Goal: Information Seeking & Learning: Check status

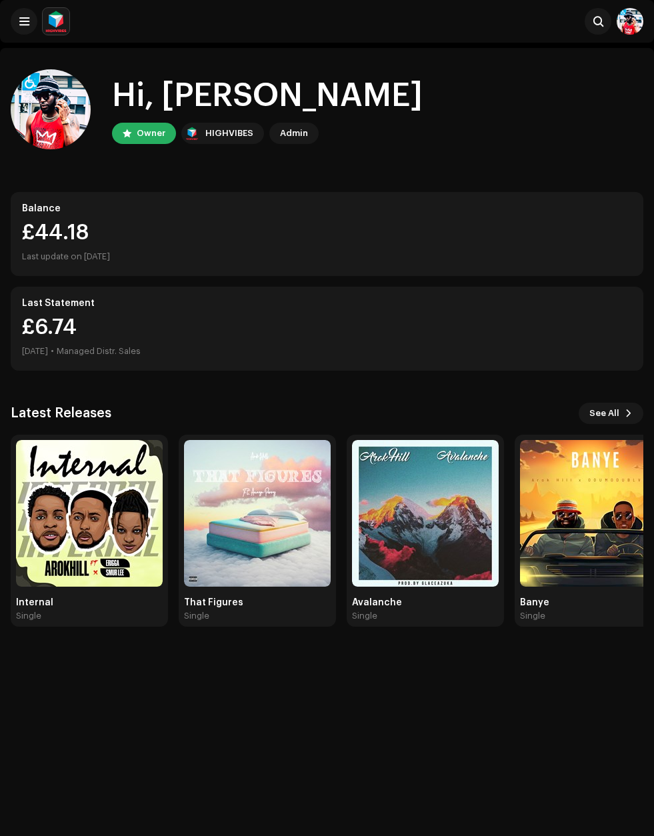
click at [554, 603] on div "Banye" at bounding box center [593, 602] width 147 height 11
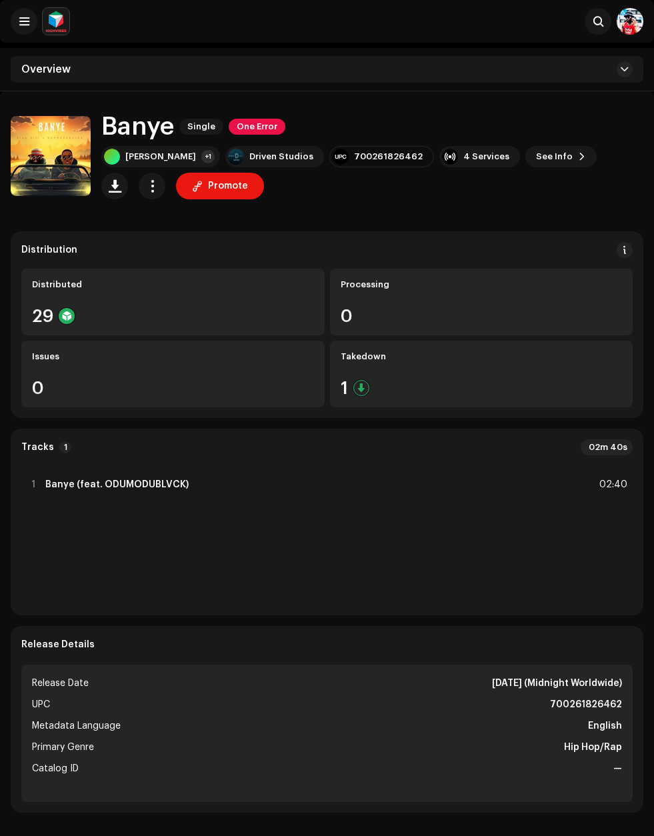
click at [21, 29] on button at bounding box center [24, 21] width 27 height 27
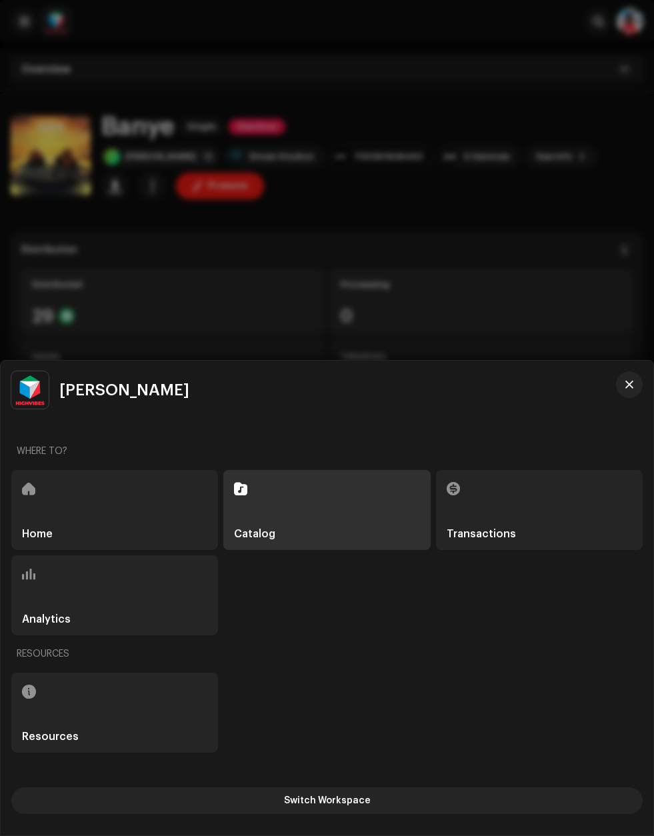
click at [76, 712] on div "Resources" at bounding box center [114, 712] width 207 height 80
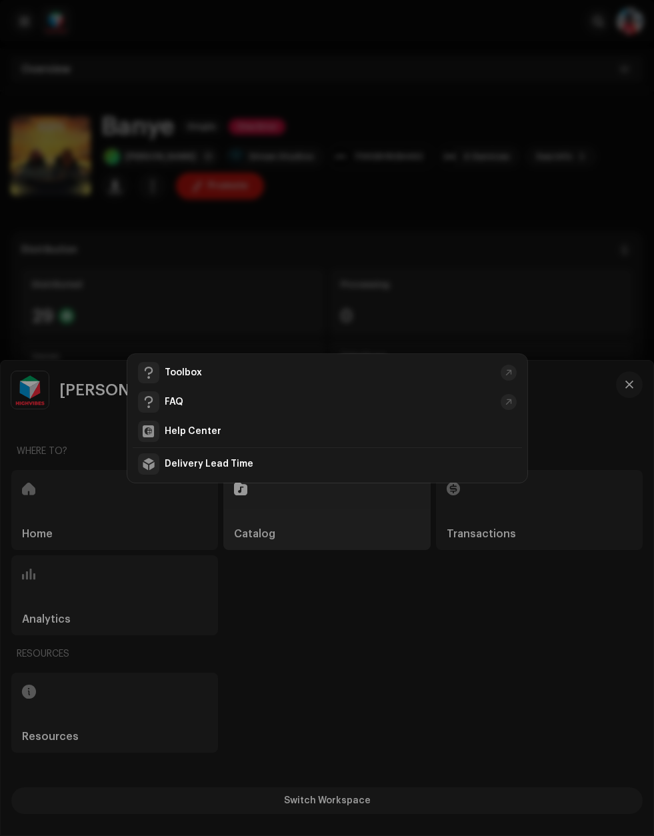
click at [166, 381] on div "Toolbox" at bounding box center [316, 372] width 357 height 21
click at [387, 224] on div "Toolbox FAQ Help Center Delivery Lead Time" at bounding box center [327, 418] width 654 height 836
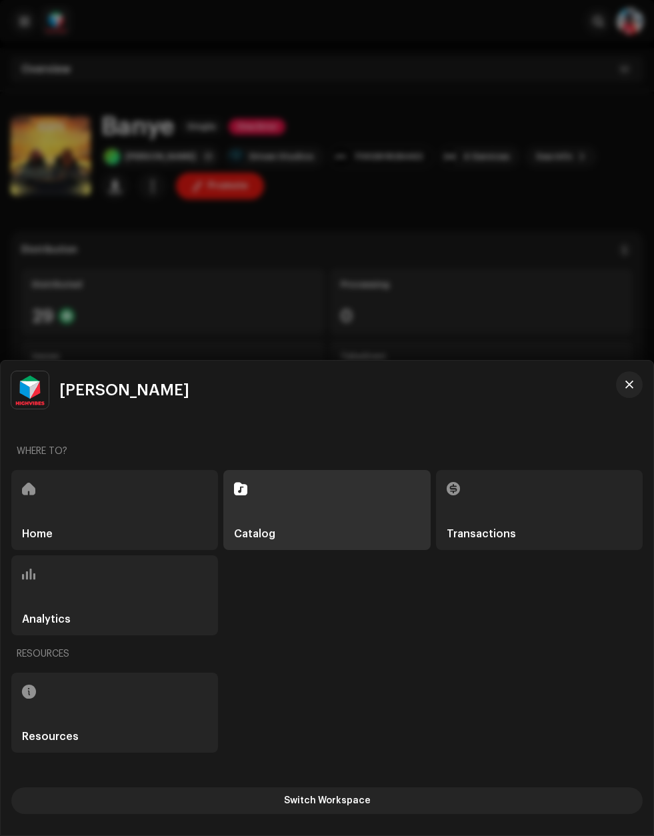
click at [358, 275] on div at bounding box center [327, 418] width 654 height 836
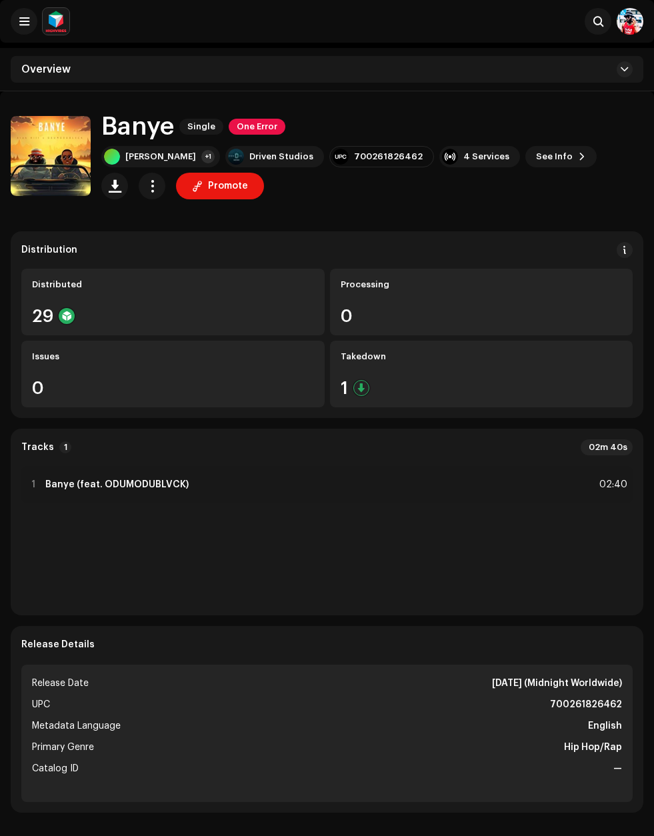
click at [69, 79] on div "Overview" at bounding box center [327, 69] width 632 height 27
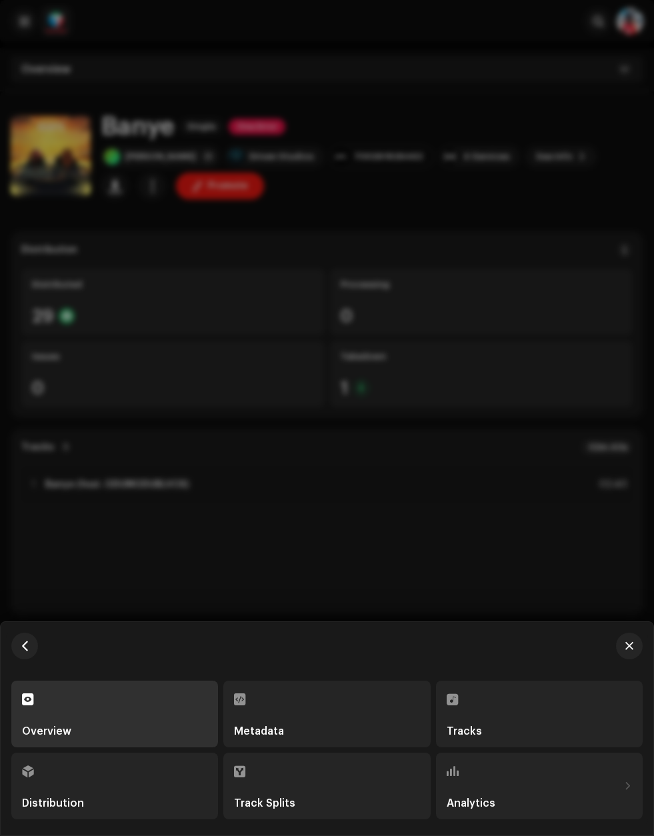
click at [125, 717] on div "Overview" at bounding box center [114, 713] width 185 height 45
click at [157, 49] on div at bounding box center [327, 418] width 654 height 836
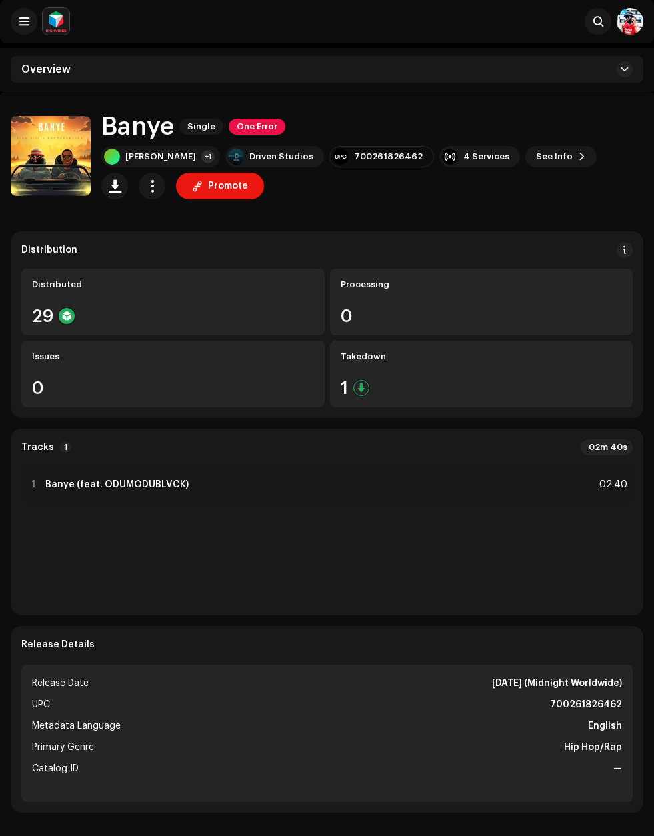
click at [625, 26] on img at bounding box center [629, 21] width 27 height 27
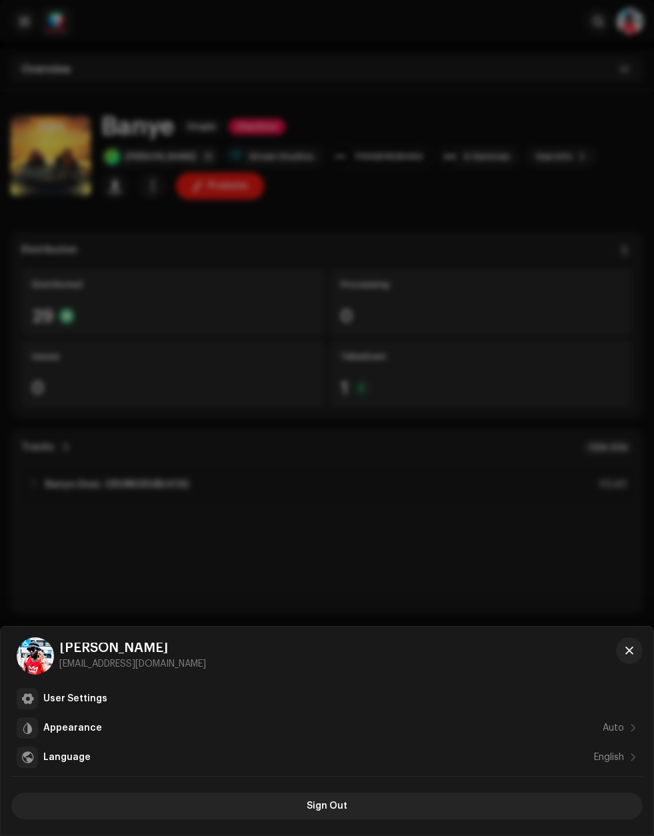
click at [111, 674] on div "[PERSON_NAME] [EMAIL_ADDRESS][DOMAIN_NAME]" at bounding box center [326, 655] width 631 height 37
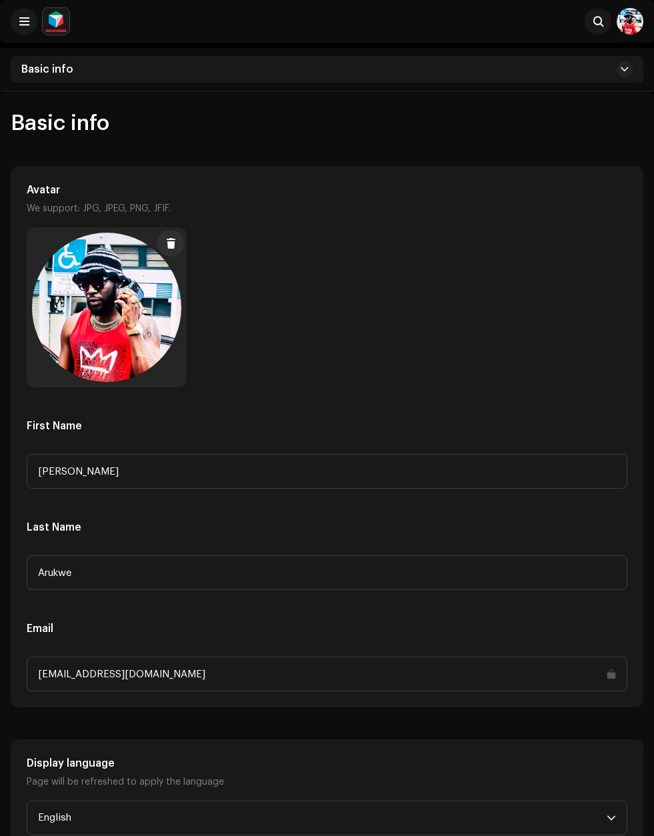
click at [32, 21] on button at bounding box center [24, 21] width 27 height 27
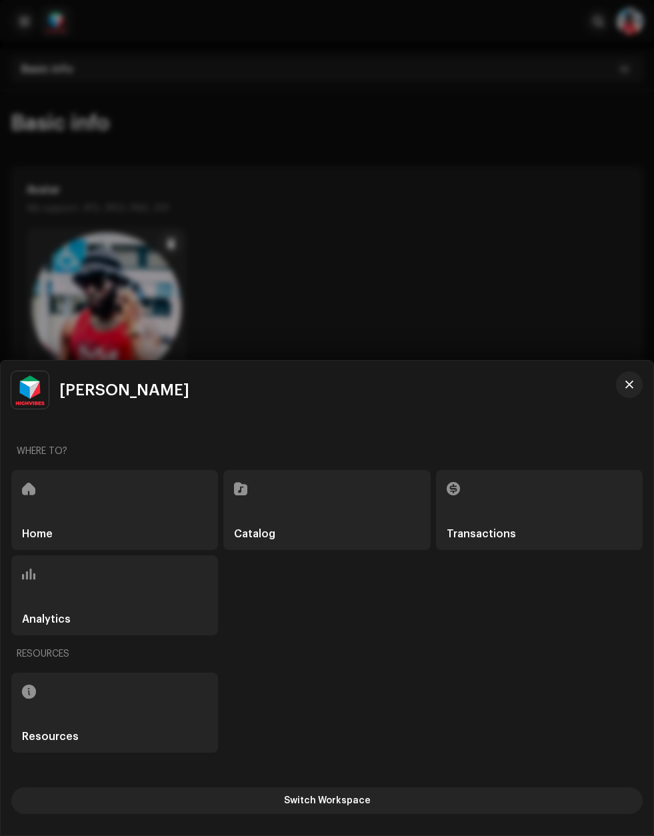
click at [468, 512] on div "Transactions" at bounding box center [539, 510] width 207 height 80
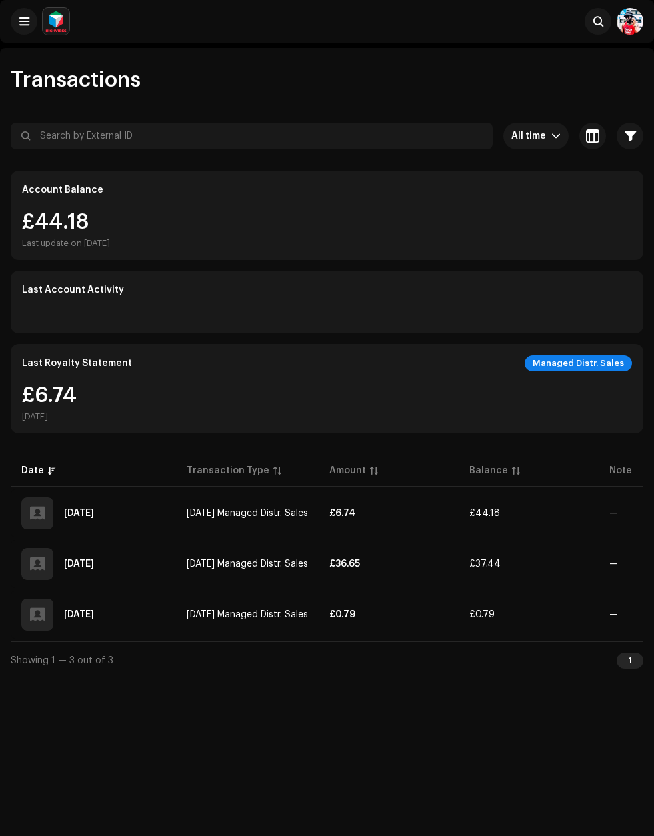
click at [485, 399] on div "£6.74 [DATE]" at bounding box center [327, 403] width 610 height 37
click at [527, 221] on div "£44.18 Last update on [DATE]" at bounding box center [327, 229] width 610 height 37
click at [301, 234] on div "£44.18 Last update on [DATE]" at bounding box center [327, 229] width 610 height 37
click at [311, 237] on div "£44.18 Last update on [DATE]" at bounding box center [327, 229] width 610 height 37
click at [315, 234] on div "£44.18 Last update on [DATE]" at bounding box center [327, 229] width 610 height 37
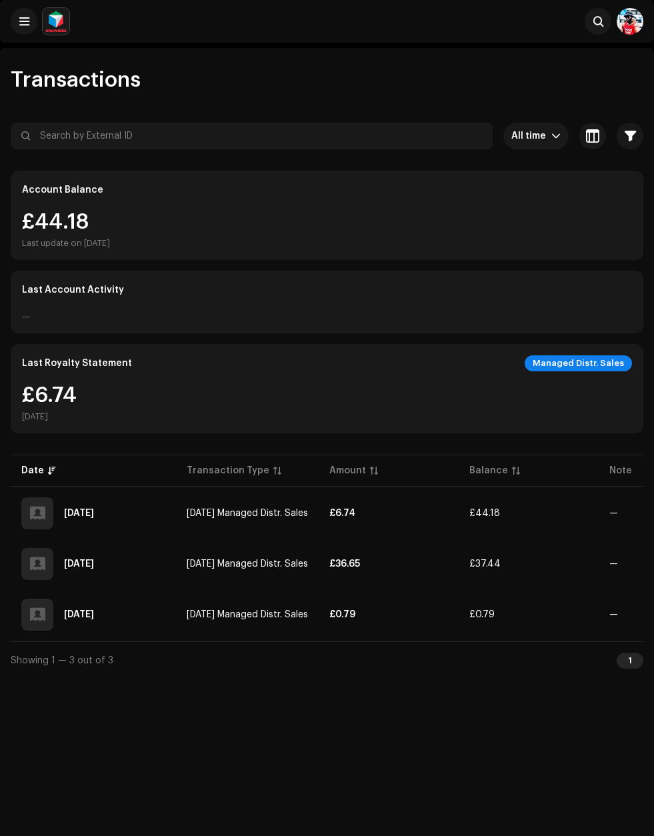
click at [401, 375] on div "Last Royalty Statement Managed Distr. Sales £6.74 [DATE]" at bounding box center [327, 388] width 632 height 89
click at [399, 367] on div "Last Royalty Statement Managed Distr. Sales" at bounding box center [327, 363] width 610 height 16
click at [32, 25] on button at bounding box center [24, 21] width 27 height 27
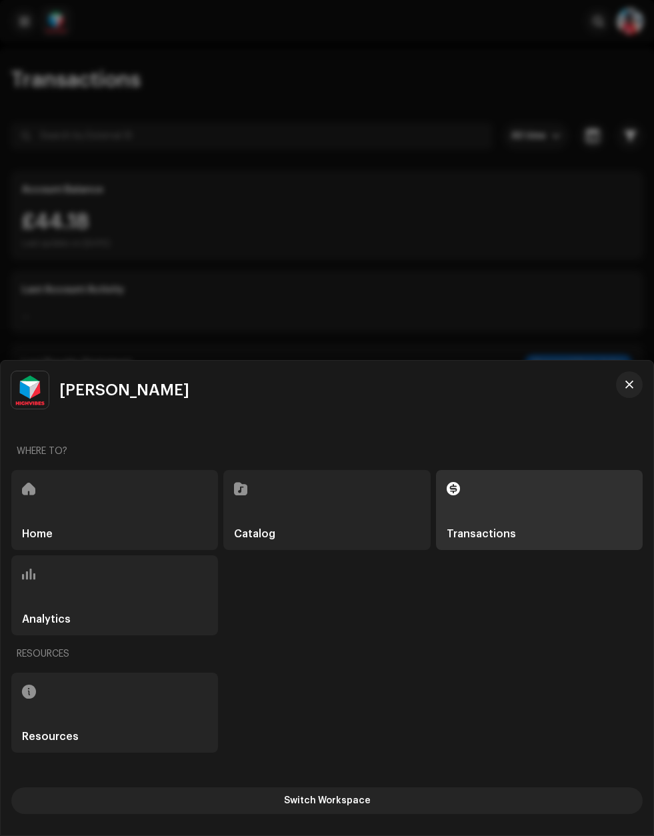
click at [97, 510] on div "Home" at bounding box center [114, 510] width 207 height 80
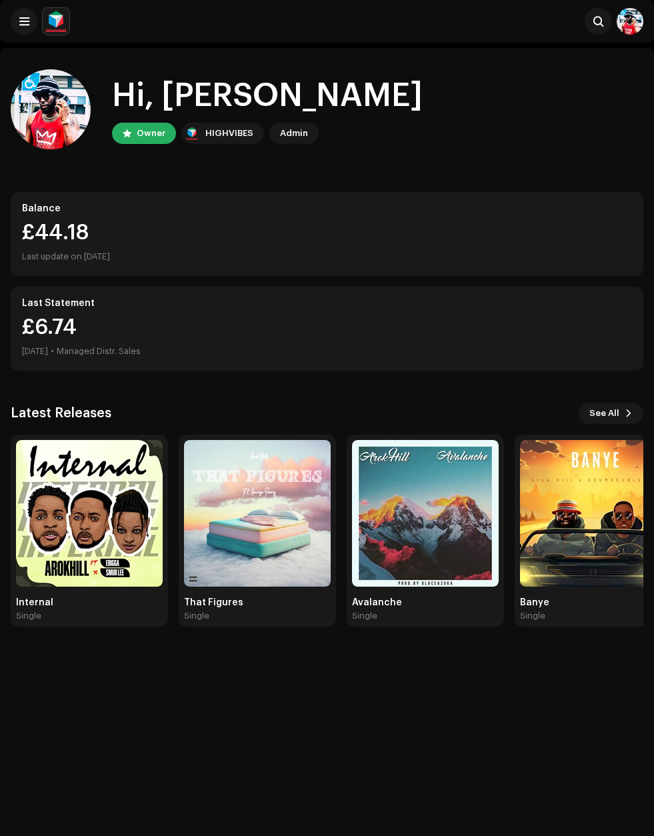
click at [310, 221] on div "Balance £44.18 Last update on [DATE]" at bounding box center [327, 234] width 632 height 84
click at [231, 315] on div "Last Statement £6.74 [DATE] • Managed Distr. Sales" at bounding box center [327, 329] width 632 height 84
click at [141, 351] on div "Managed Distr. Sales" at bounding box center [99, 351] width 84 height 16
click at [130, 255] on div "Last update on [DATE]" at bounding box center [327, 257] width 610 height 16
click at [16, 27] on button at bounding box center [24, 21] width 27 height 27
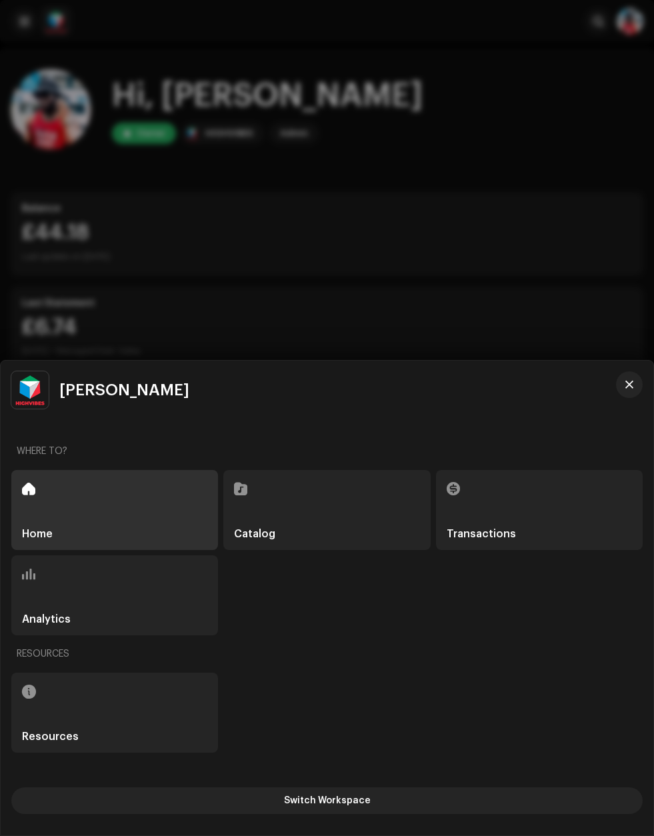
click at [307, 533] on div "Catalog" at bounding box center [326, 510] width 207 height 80
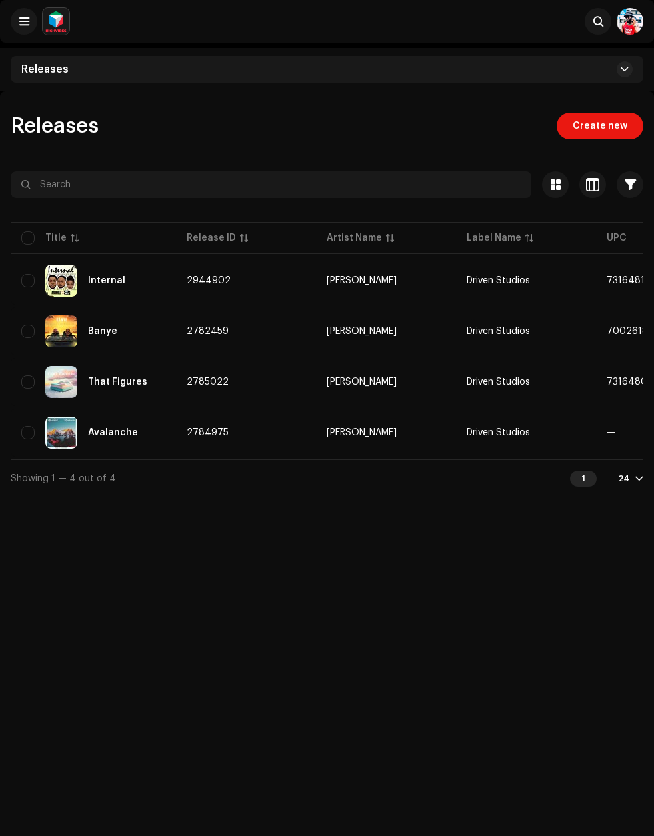
click at [33, 430] on input "checkbox" at bounding box center [27, 432] width 13 height 13
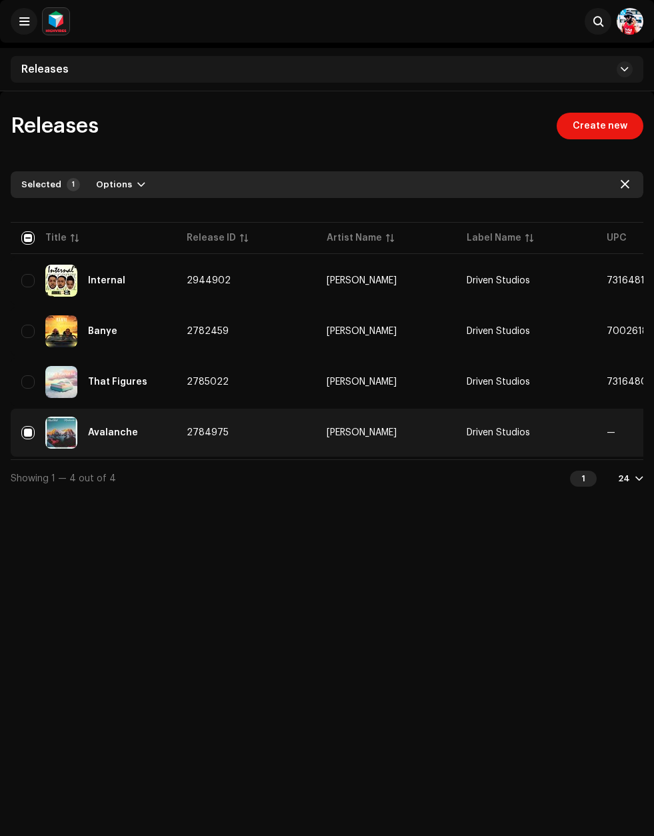
click at [142, 191] on button "Options" at bounding box center [120, 184] width 71 height 21
click at [195, 219] on div "Archive" at bounding box center [155, 214] width 124 height 11
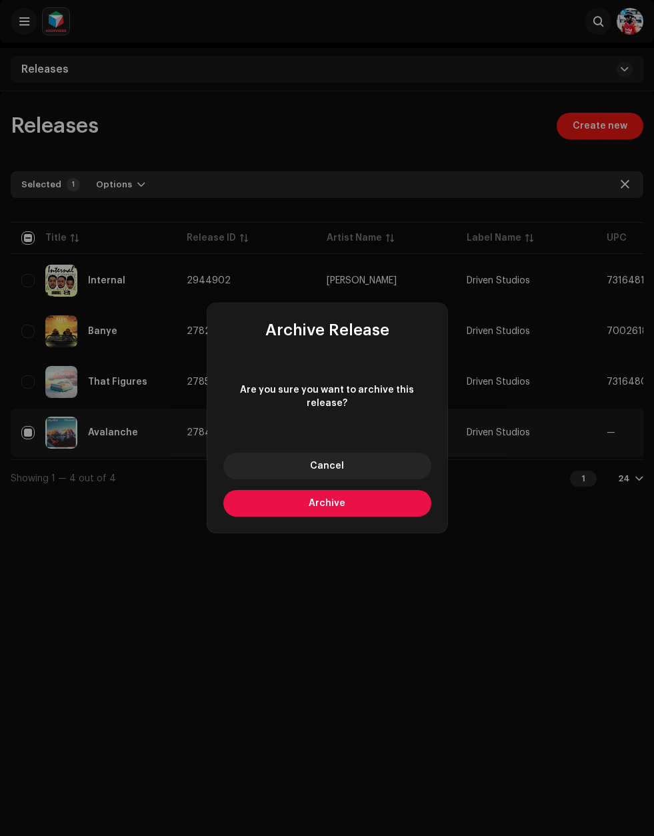
click at [333, 505] on span "Archive" at bounding box center [327, 503] width 37 height 9
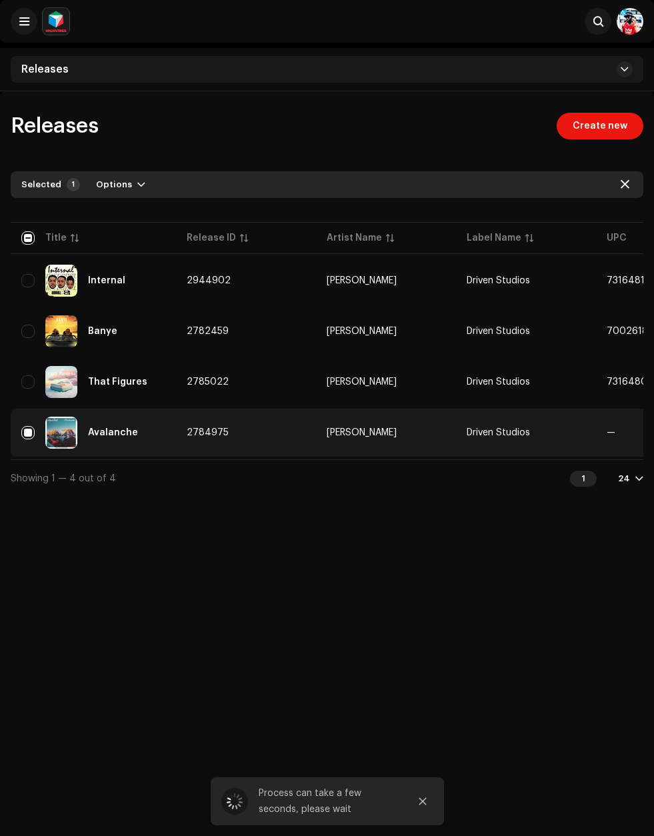
checkbox input "false"
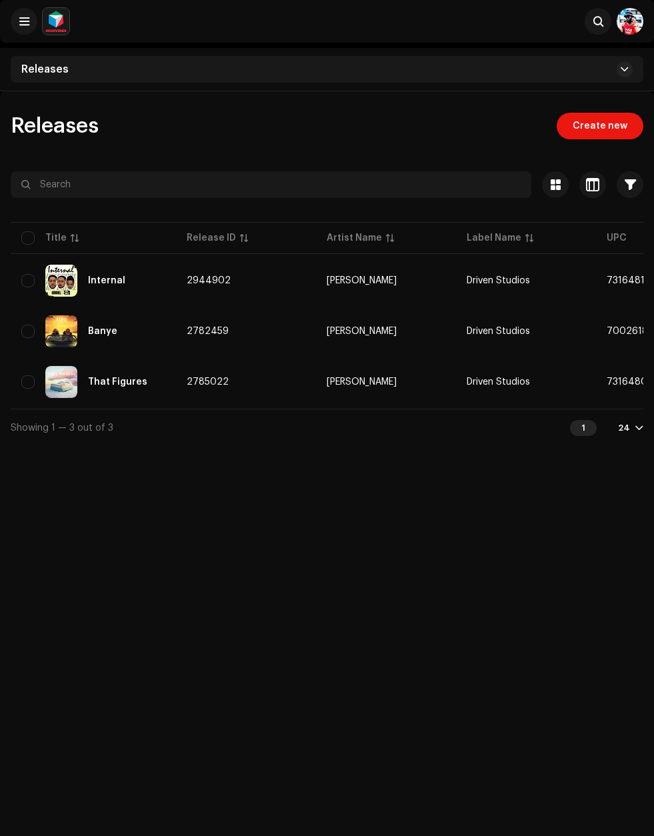
click at [23, 41] on div "Search" at bounding box center [327, 21] width 654 height 43
click at [36, 25] on button at bounding box center [24, 21] width 27 height 27
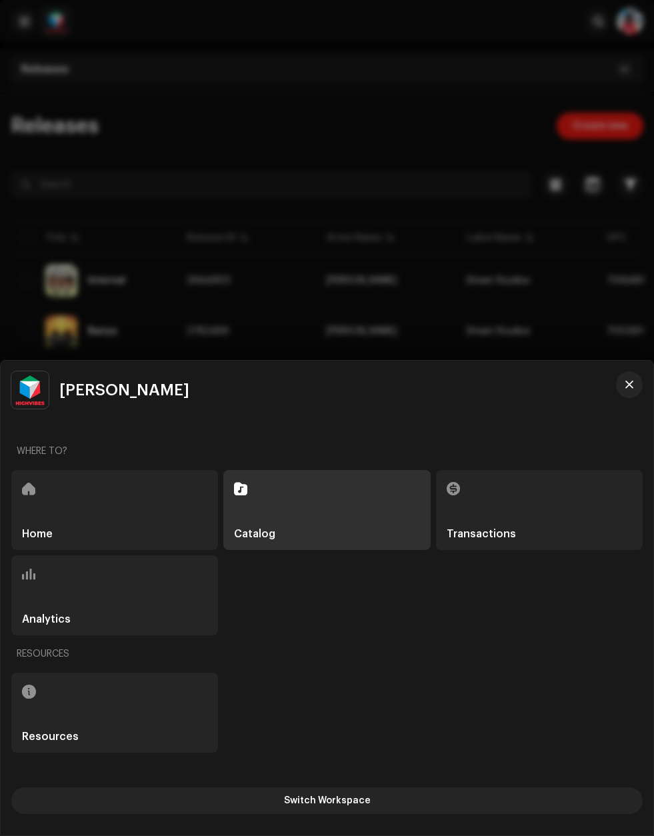
click at [450, 800] on button "Switch Workspace" at bounding box center [326, 800] width 631 height 27
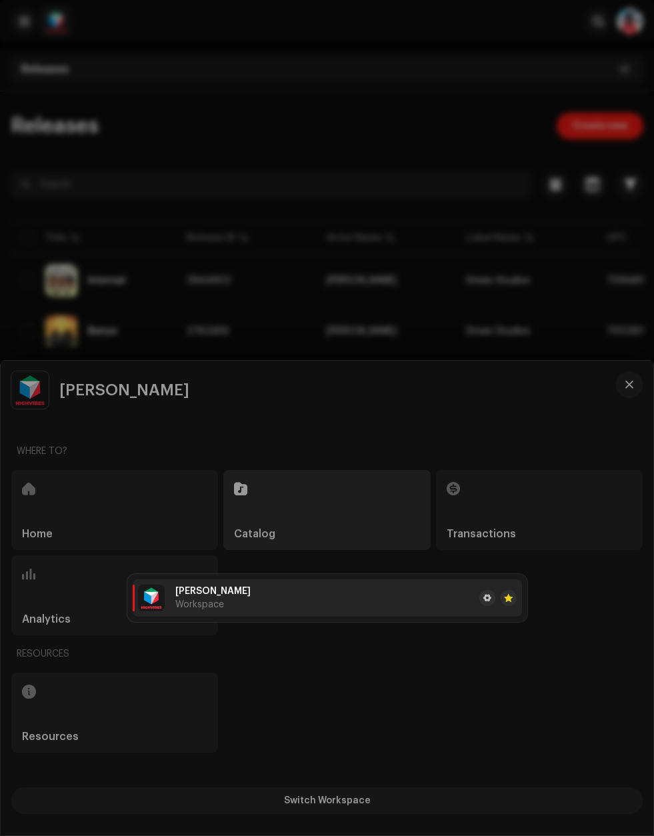
click at [461, 709] on div "[PERSON_NAME] Workspace" at bounding box center [327, 598] width 652 height 475
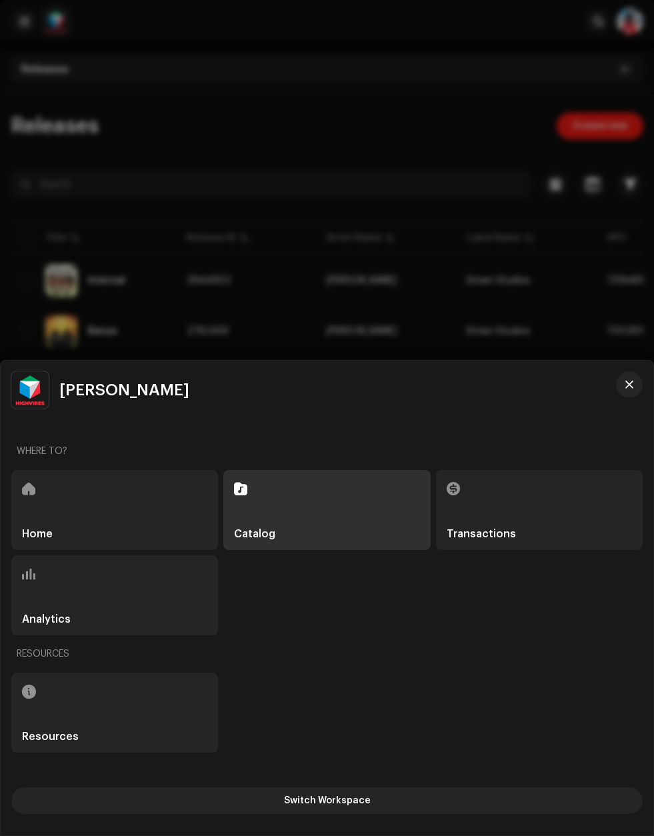
click at [556, 483] on div "Transactions" at bounding box center [539, 510] width 207 height 80
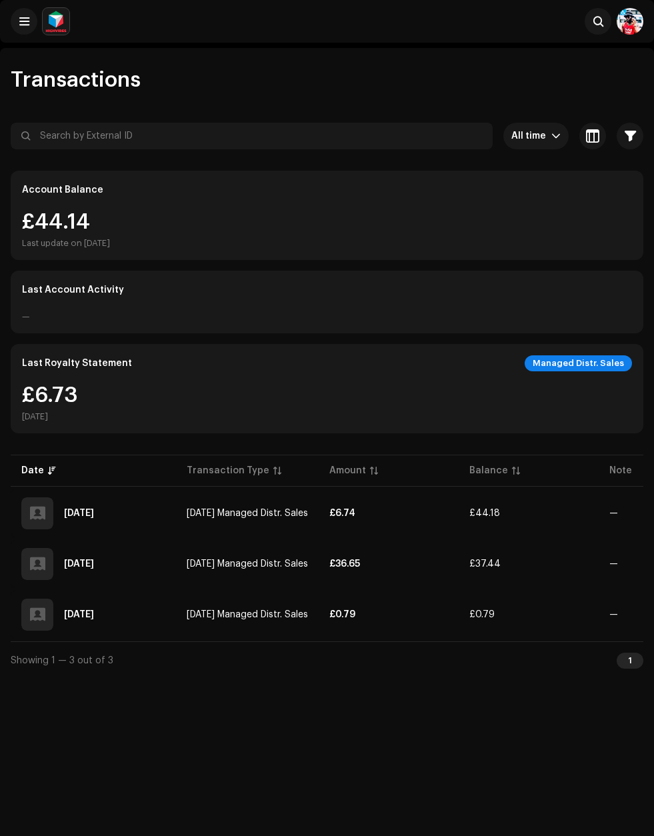
click at [636, 43] on navigation-topbar "Search" at bounding box center [327, 24] width 654 height 48
click at [634, 33] on img at bounding box center [629, 21] width 27 height 27
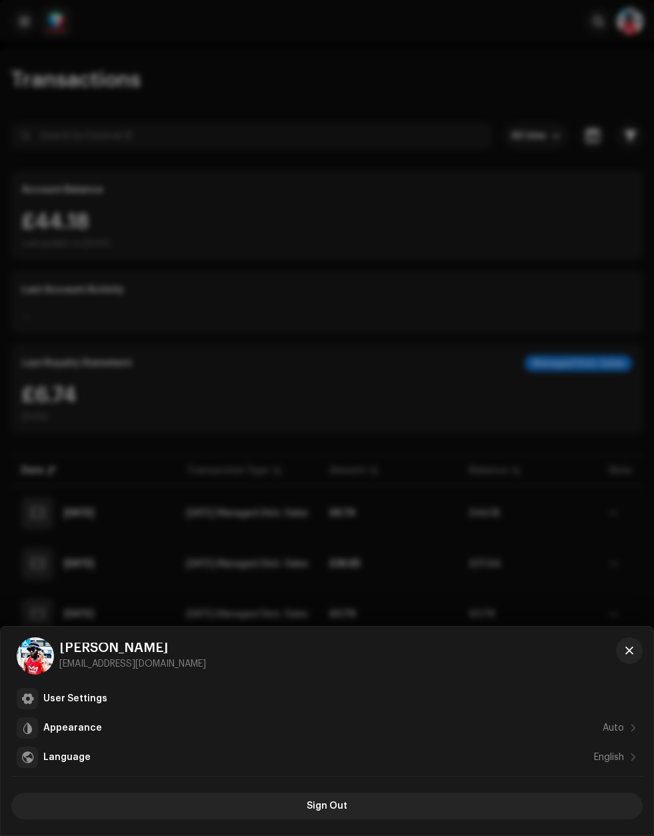
click at [161, 700] on div "User Settings" at bounding box center [340, 698] width 594 height 11
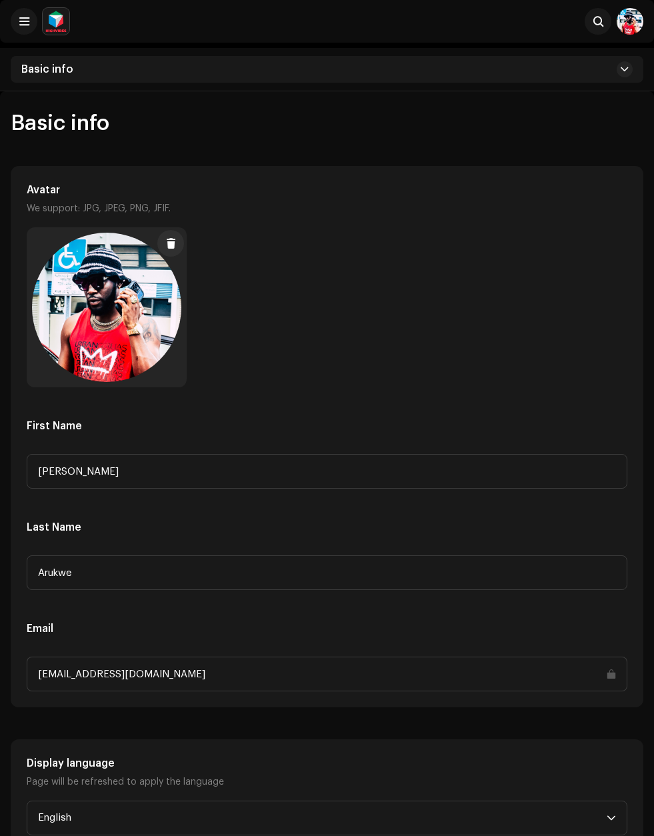
click at [626, 63] on button at bounding box center [624, 69] width 16 height 16
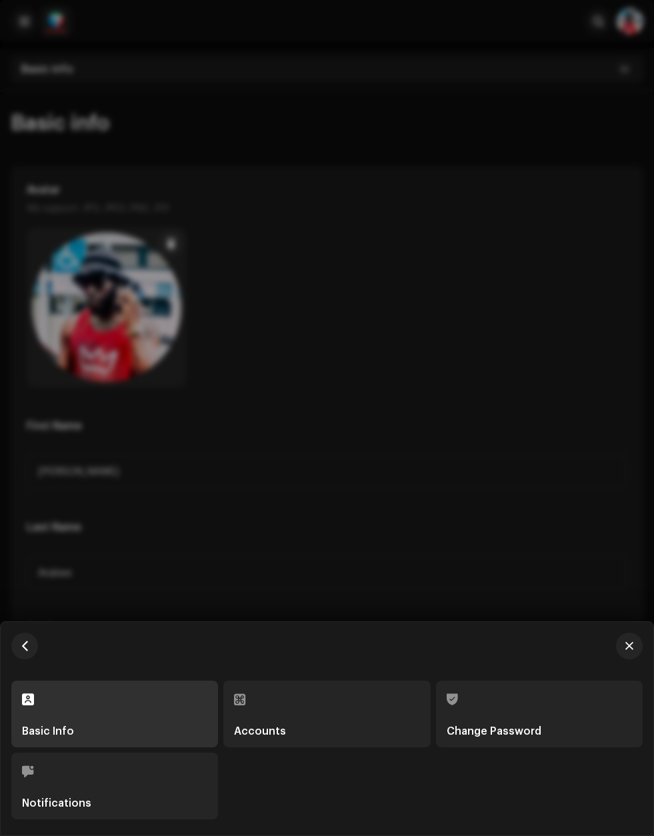
click at [379, 703] on div "Accounts" at bounding box center [326, 713] width 185 height 45
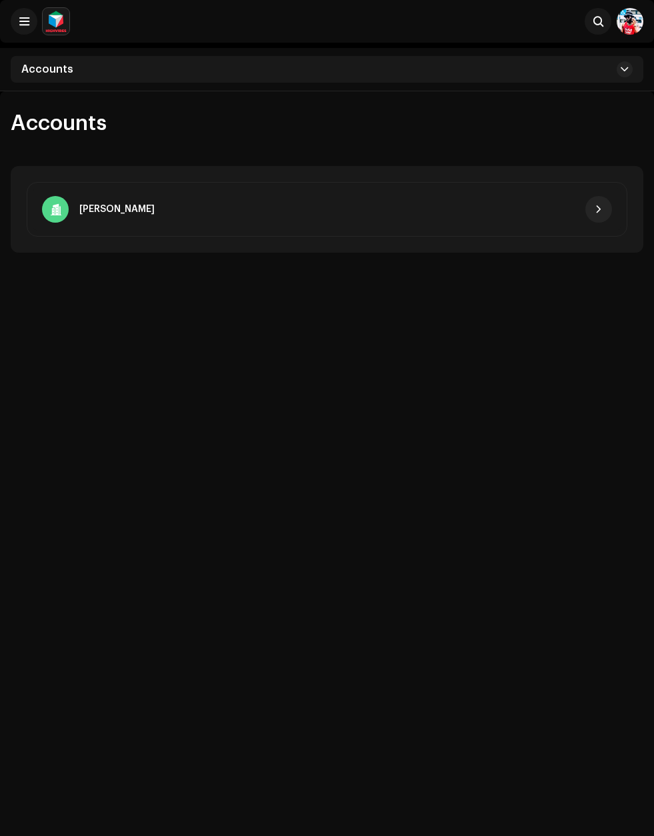
click at [586, 213] on button "button" at bounding box center [598, 209] width 27 height 27
click at [598, 210] on span "button" at bounding box center [598, 209] width 8 height 11
click at [18, 32] on button at bounding box center [24, 21] width 27 height 27
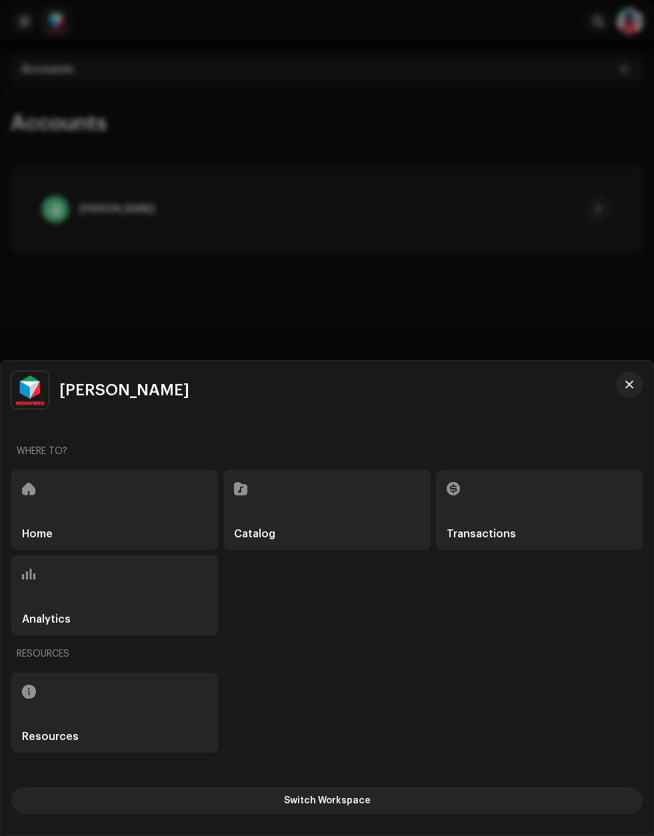
click at [145, 526] on div "Home" at bounding box center [114, 510] width 207 height 80
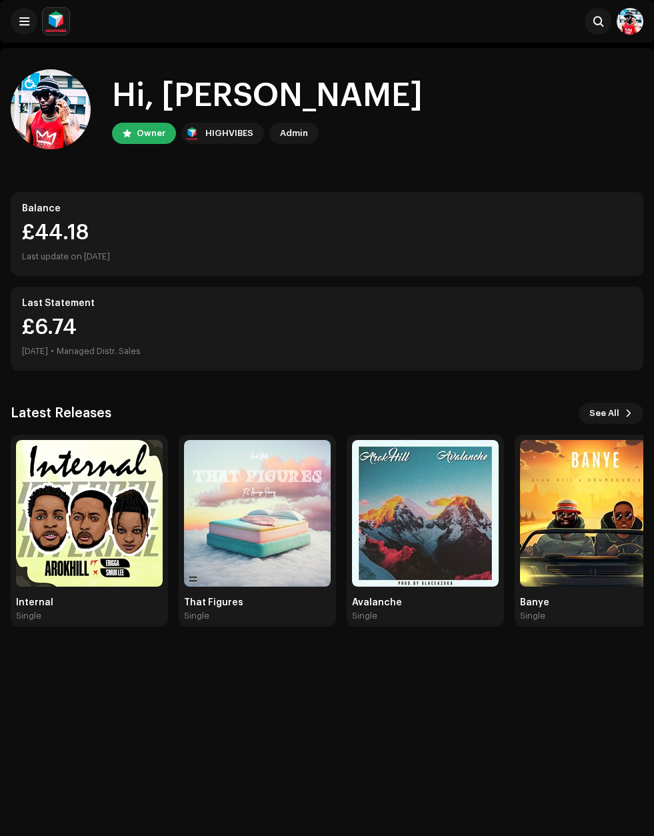
click at [618, 420] on span "See All" at bounding box center [604, 413] width 30 height 27
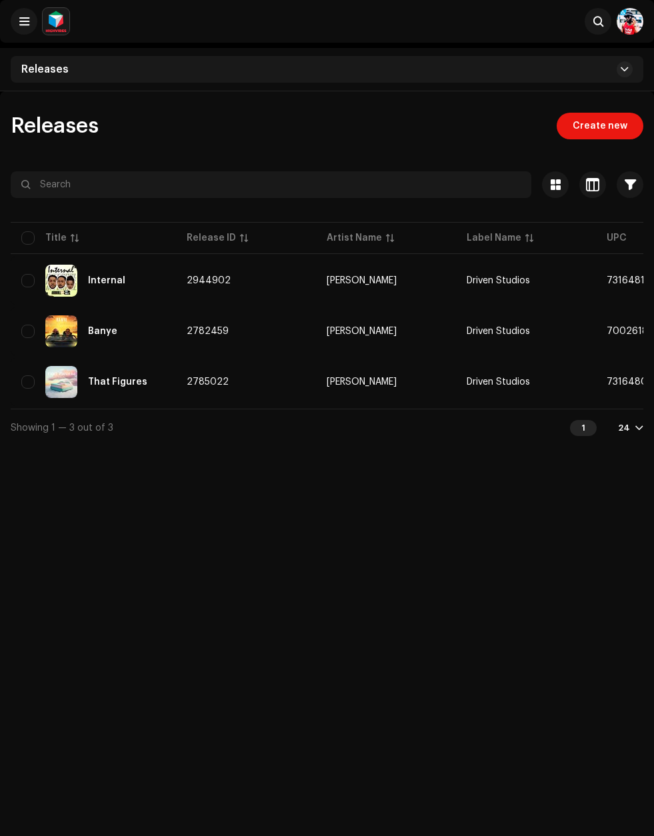
click at [602, 25] on span at bounding box center [598, 21] width 10 height 11
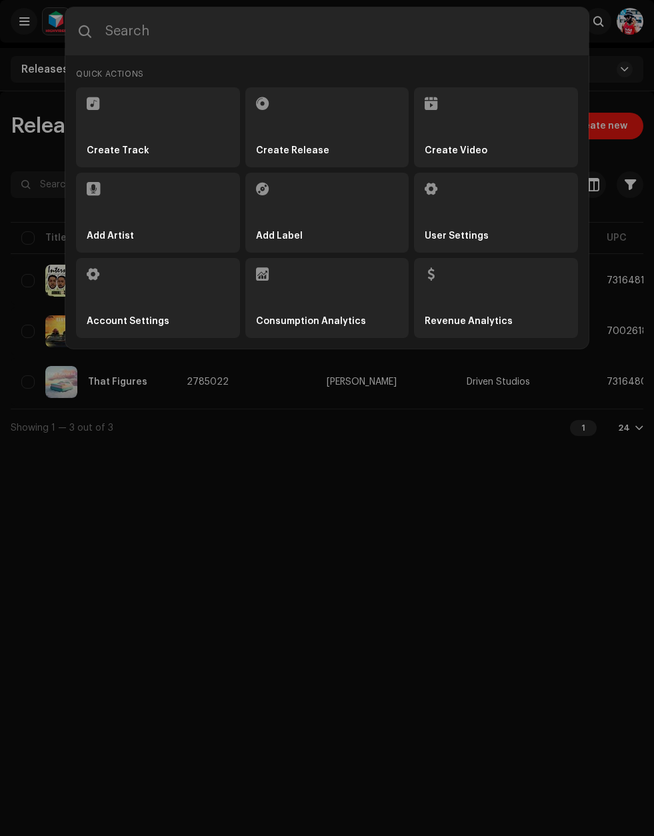
click at [30, 7] on div "Quick Actions Create Track Create Release Create Video Add Artist Add Label Use…" at bounding box center [327, 418] width 654 height 836
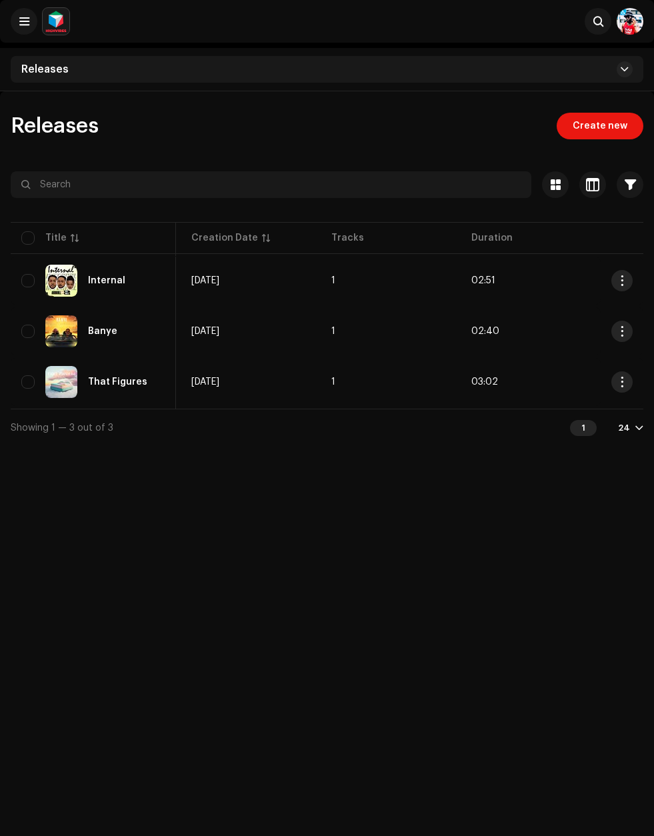
scroll to position [0, 555]
click at [24, 25] on span at bounding box center [24, 21] width 10 height 11
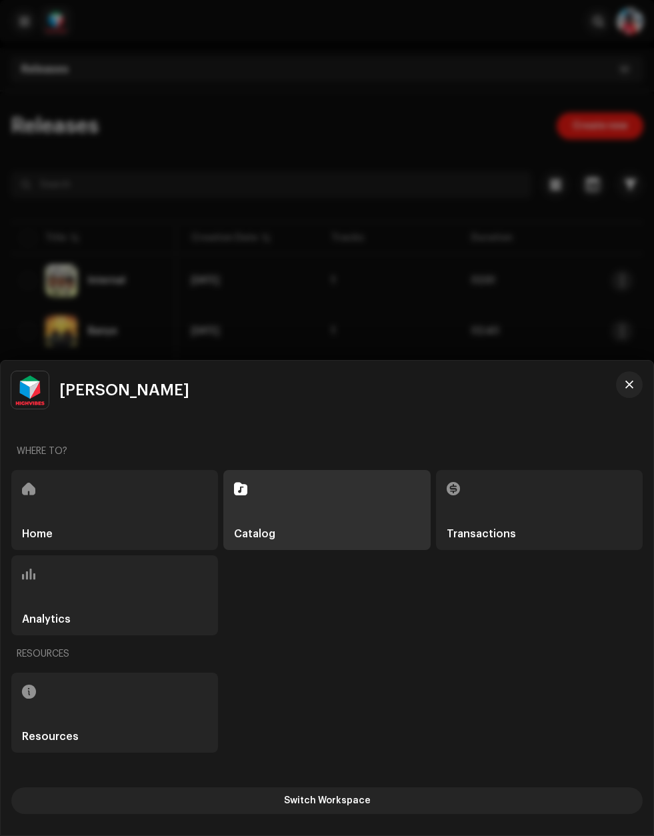
click at [77, 514] on div "Home" at bounding box center [114, 510] width 207 height 80
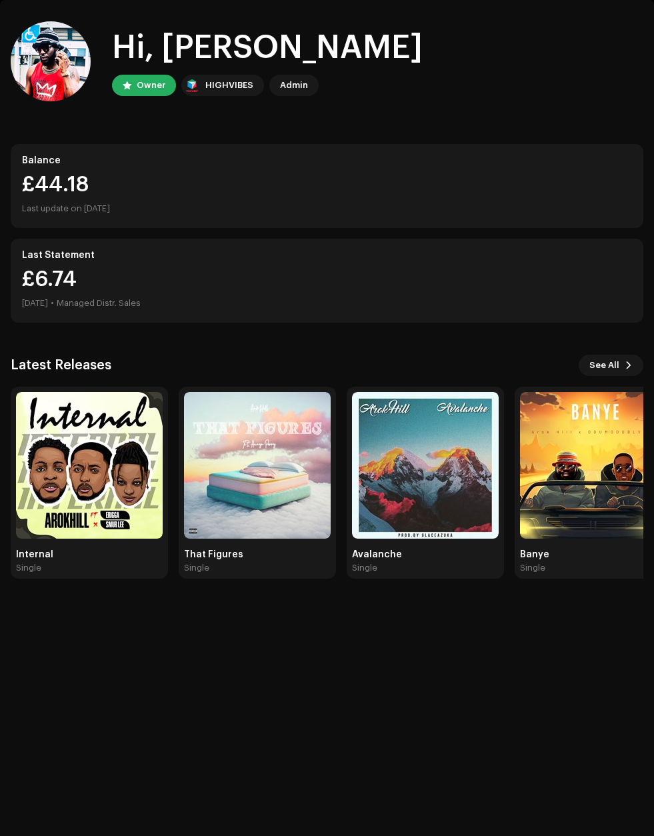
scroll to position [48, 0]
click at [65, 193] on div "£44.18" at bounding box center [327, 184] width 610 height 21
click at [84, 269] on div "£6.74 Sep 2025 • Managed Distr. Sales" at bounding box center [81, 290] width 119 height 43
click at [608, 371] on span "See All" at bounding box center [604, 365] width 30 height 27
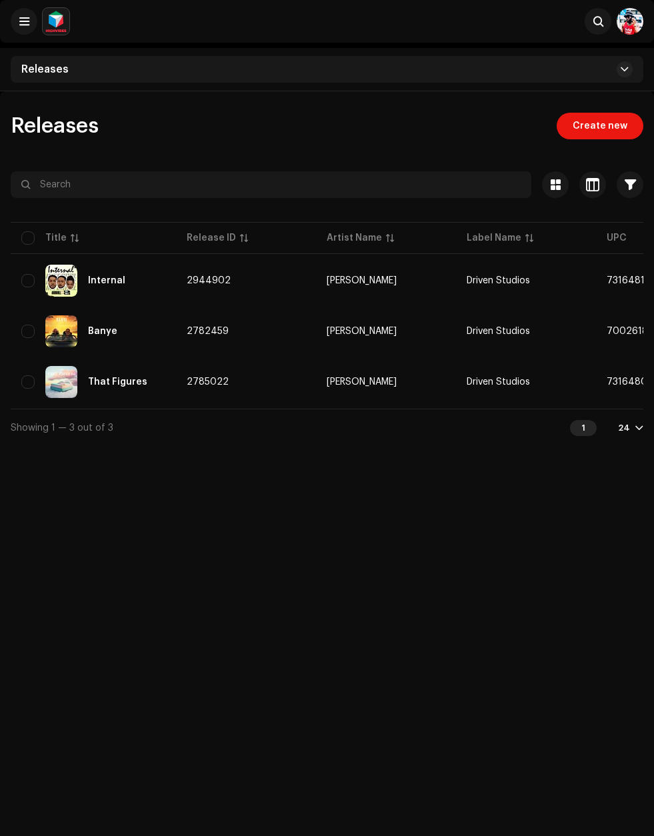
click at [69, 69] on div "Releases" at bounding box center [327, 69] width 632 height 27
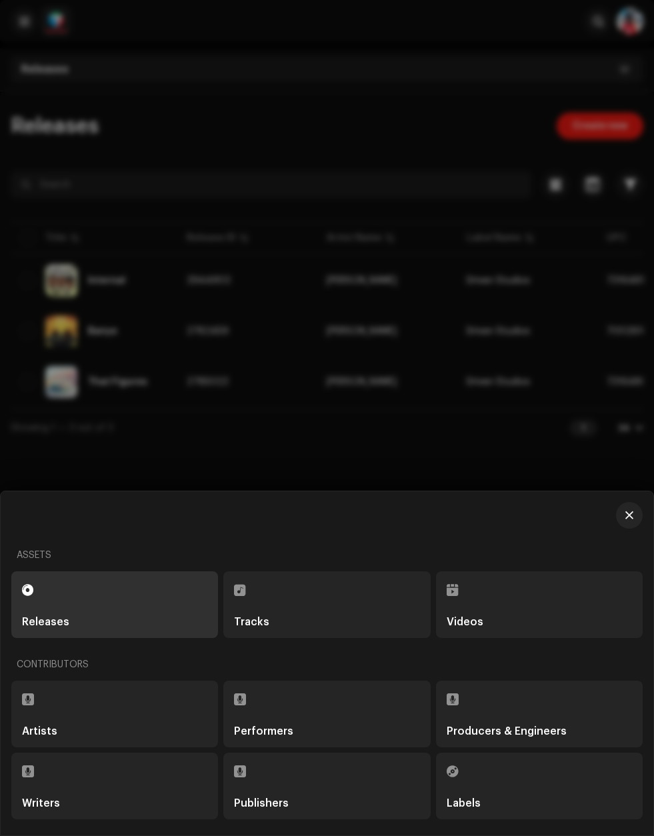
click at [368, 627] on div "Tracks" at bounding box center [326, 621] width 185 height 11
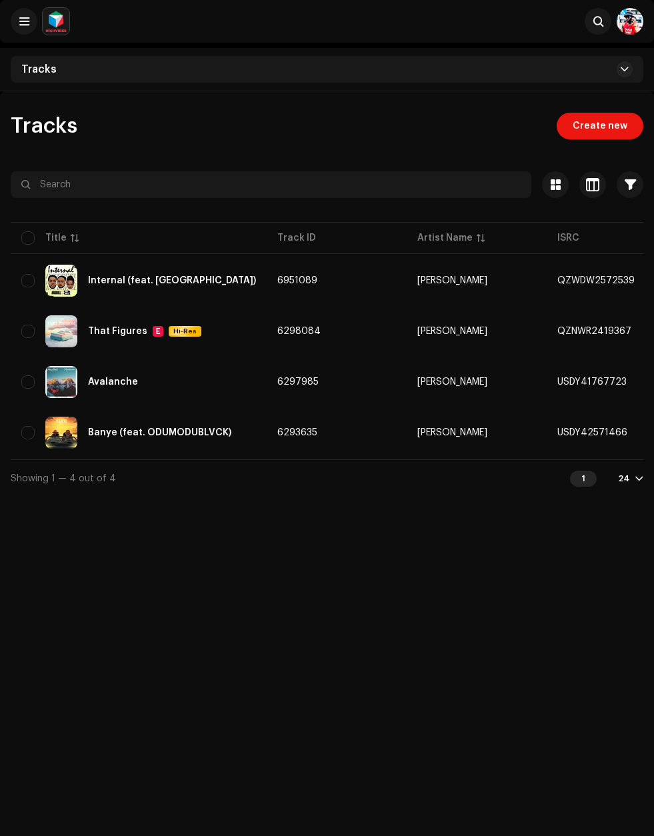
click at [127, 439] on div "Banye (feat. ODUMODUBLVCK)" at bounding box center [138, 433] width 235 height 32
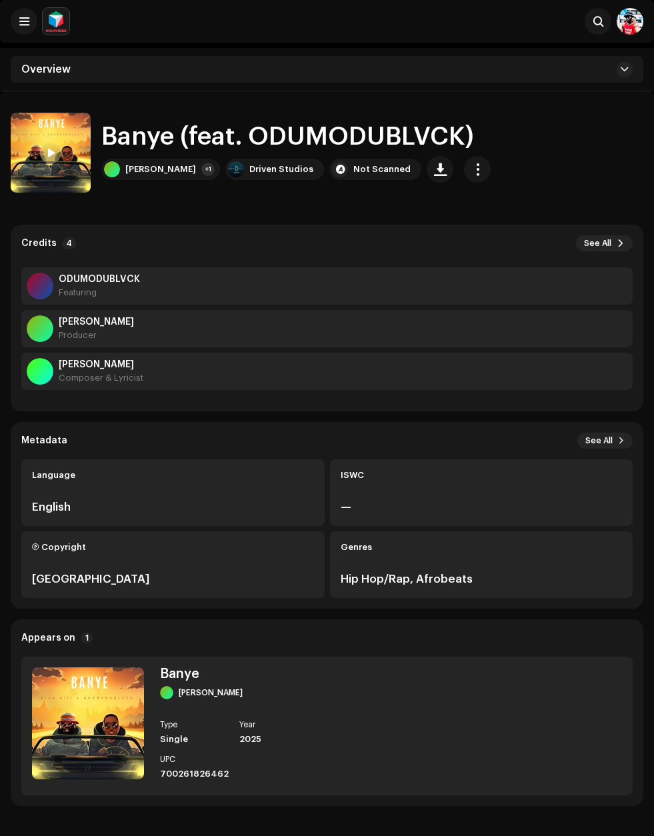
click at [25, 24] on span at bounding box center [24, 21] width 10 height 11
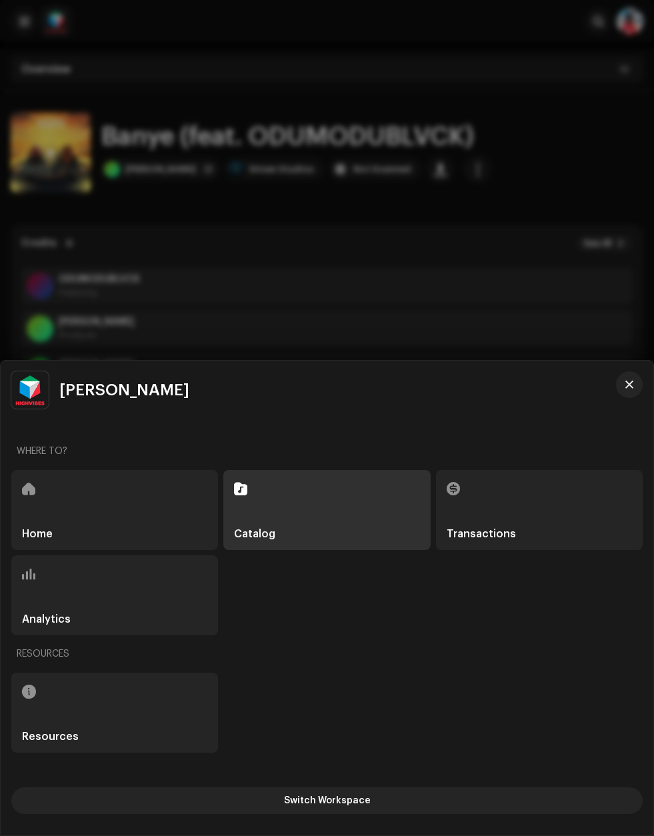
click at [258, 485] on div "Catalog" at bounding box center [326, 510] width 207 height 80
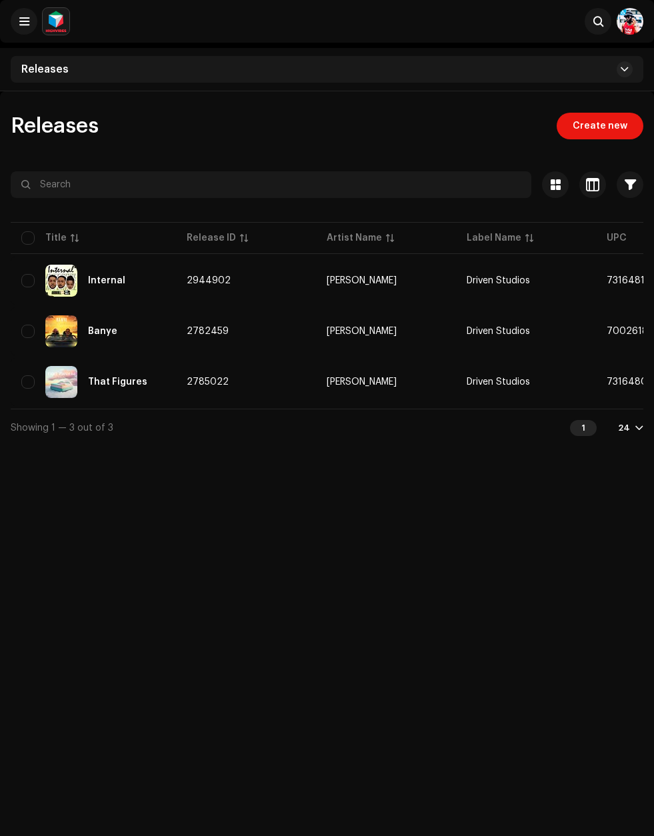
click at [101, 329] on div "Banye" at bounding box center [102, 331] width 29 height 9
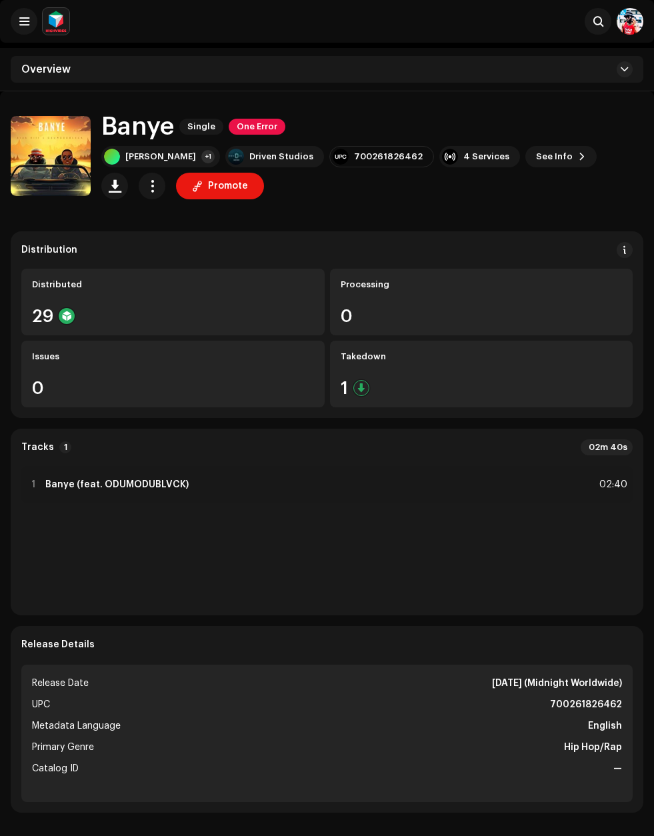
click at [126, 125] on h1 "Banye" at bounding box center [137, 127] width 73 height 28
click at [584, 164] on div "Arok Hill +1 Driven Studios 700261826462 4 Services See Info Promote" at bounding box center [372, 172] width 542 height 53
click at [529, 208] on catalog-releases-details-overview "Banye Single One Error Promote Banye Single One Error Arok Hill +1 Driven Studi…" at bounding box center [327, 750] width 654 height 1318
click at [467, 212] on catalog-releases-details-overview "Banye Single One Error Promote Banye Single One Error Arok Hill +1 Driven Studi…" at bounding box center [327, 750] width 654 height 1318
click at [563, 132] on div "Banye Single One Error" at bounding box center [372, 127] width 542 height 28
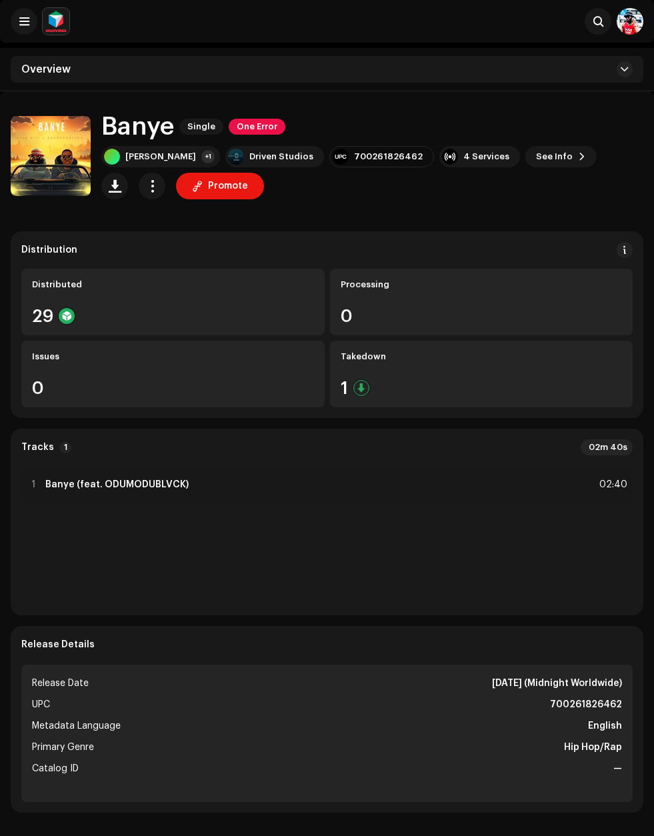
click at [519, 220] on catalog-releases-details-overview "Banye Single One Error Promote Banye Single One Error Arok Hill +1 Driven Studi…" at bounding box center [327, 750] width 654 height 1318
click at [143, 131] on h1 "Banye" at bounding box center [137, 127] width 73 height 28
click at [618, 190] on div "Arok Hill +1 Driven Studios 700261826462 4 Services See Info Promote" at bounding box center [372, 172] width 542 height 53
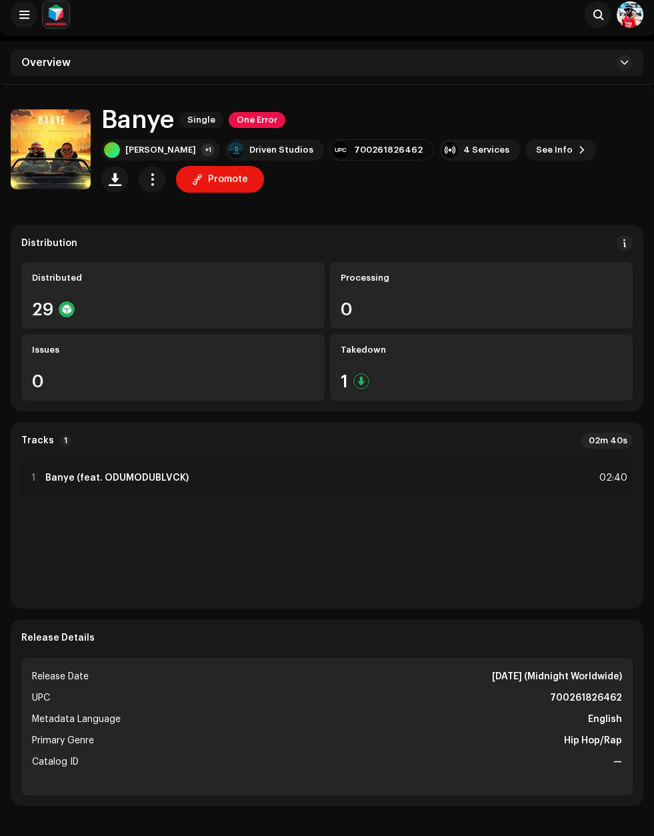
scroll to position [7, 0]
click at [147, 289] on div "Distributed 29" at bounding box center [172, 294] width 303 height 67
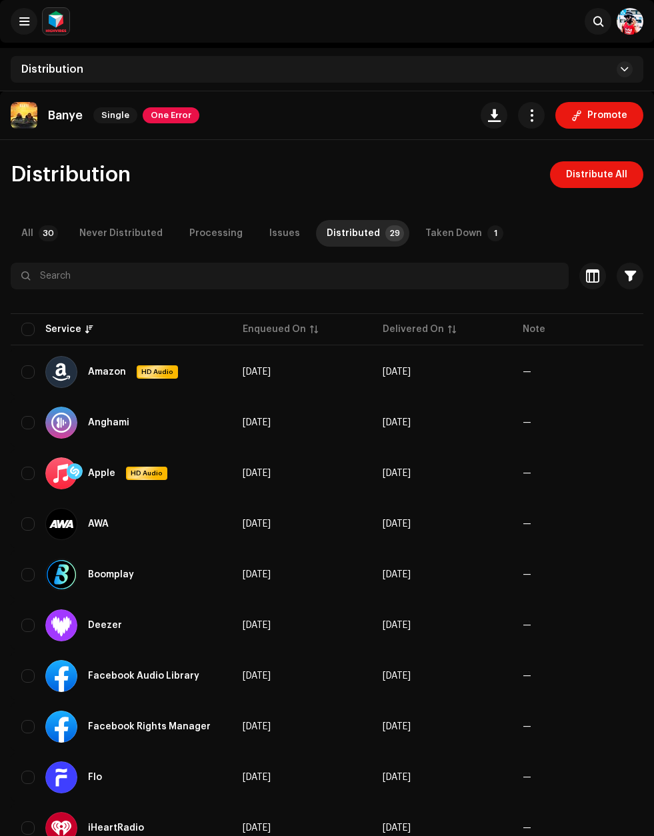
click at [116, 122] on span "Single" at bounding box center [115, 115] width 44 height 16
